Goal: Information Seeking & Learning: Learn about a topic

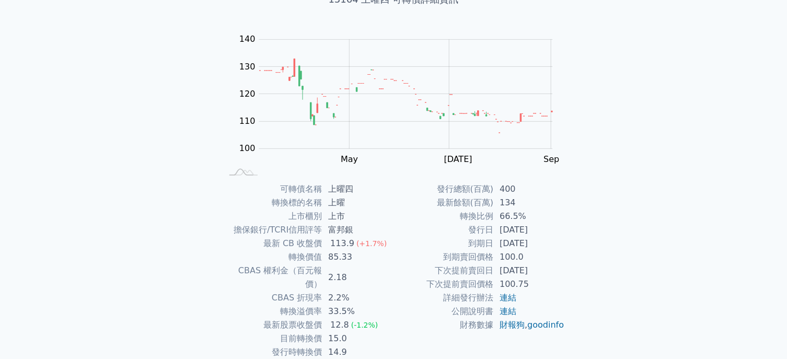
scroll to position [105, 0]
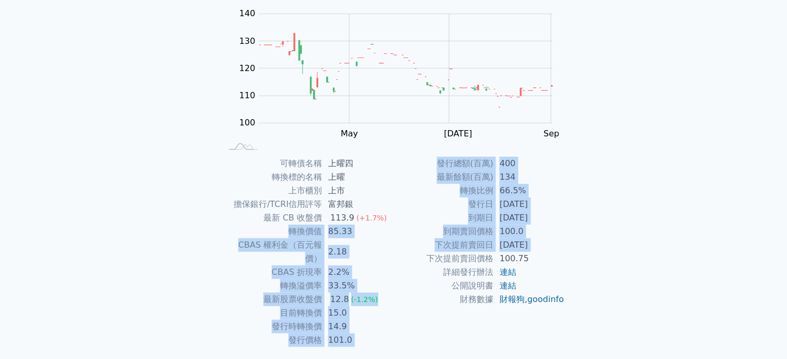
drag, startPoint x: 392, startPoint y: 211, endPoint x: 412, endPoint y: 273, distance: 64.8
click at [412, 273] on div "可轉債名稱 上曜四 轉換標的名稱 上曜 上市櫃別 上市 擔保銀行/TCRI信用評等 富邦銀 最新 CB 收盤價 113.9 (+1.7%) 轉換價值 85.3…" at bounding box center [394, 252] width 368 height 190
click at [415, 273] on td "詳細發行辦法" at bounding box center [444, 273] width 100 height 14
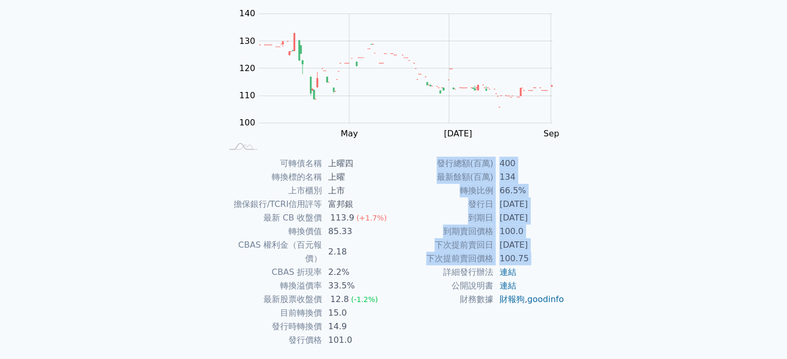
drag, startPoint x: 415, startPoint y: 273, endPoint x: 429, endPoint y: 329, distance: 57.2
click at [429, 329] on div "發行總額(百萬) 400 最新餘額(百萬) 134 轉換比例 66.5% 發行日 [DATE] 到期日 [DATE] 到期賣回價格 100.0 下次提前賣回日…" at bounding box center [479, 252] width 171 height 190
click at [431, 329] on div "發行總額(百萬) 400 最新餘額(百萬) 134 轉換比例 66.5% 發行日 [DATE] 到期日 [DATE] 到期賣回價格 100.0 下次提前賣回日…" at bounding box center [479, 252] width 171 height 190
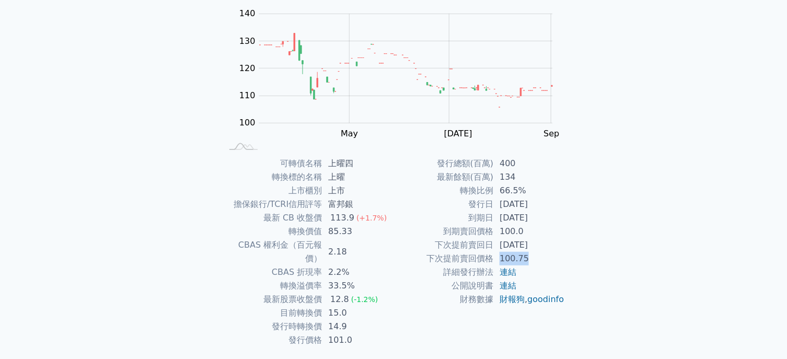
drag, startPoint x: 493, startPoint y: 254, endPoint x: 555, endPoint y: 260, distance: 61.9
click at [554, 260] on tr "下次提前賣回價格 100.75" at bounding box center [479, 259] width 171 height 14
click at [555, 260] on td "100.75" at bounding box center [529, 259] width 72 height 14
drag, startPoint x: 363, startPoint y: 302, endPoint x: 325, endPoint y: 297, distance: 37.9
click at [325, 306] on td "15.0" at bounding box center [358, 313] width 72 height 14
